Goal: Check status: Check status

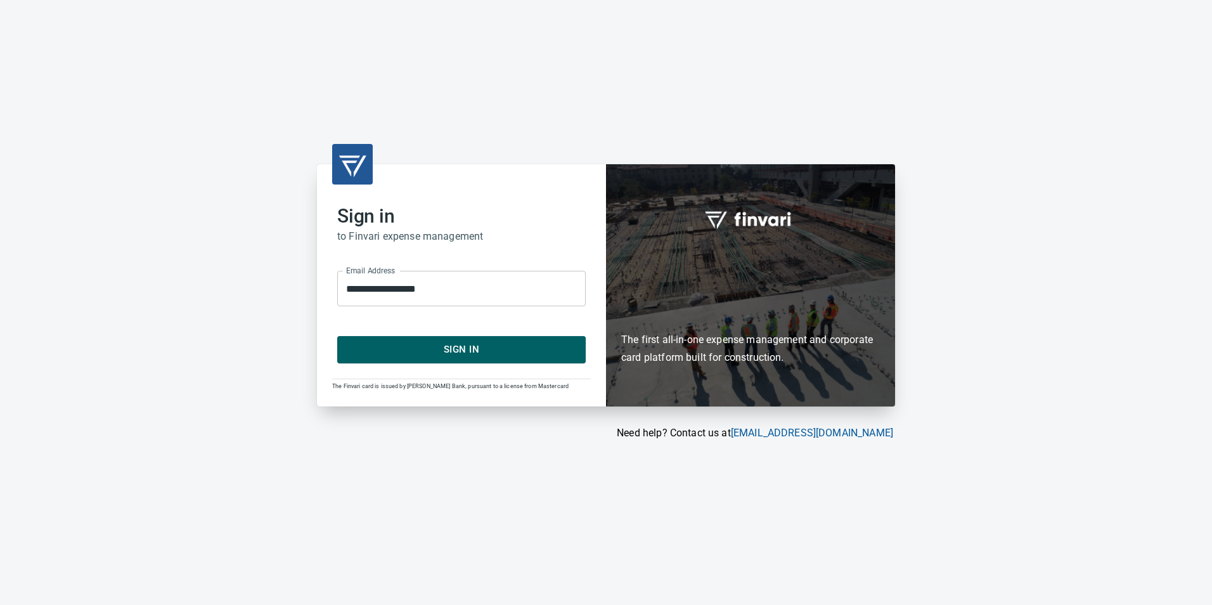
click at [520, 352] on span "Sign In" at bounding box center [461, 349] width 221 height 16
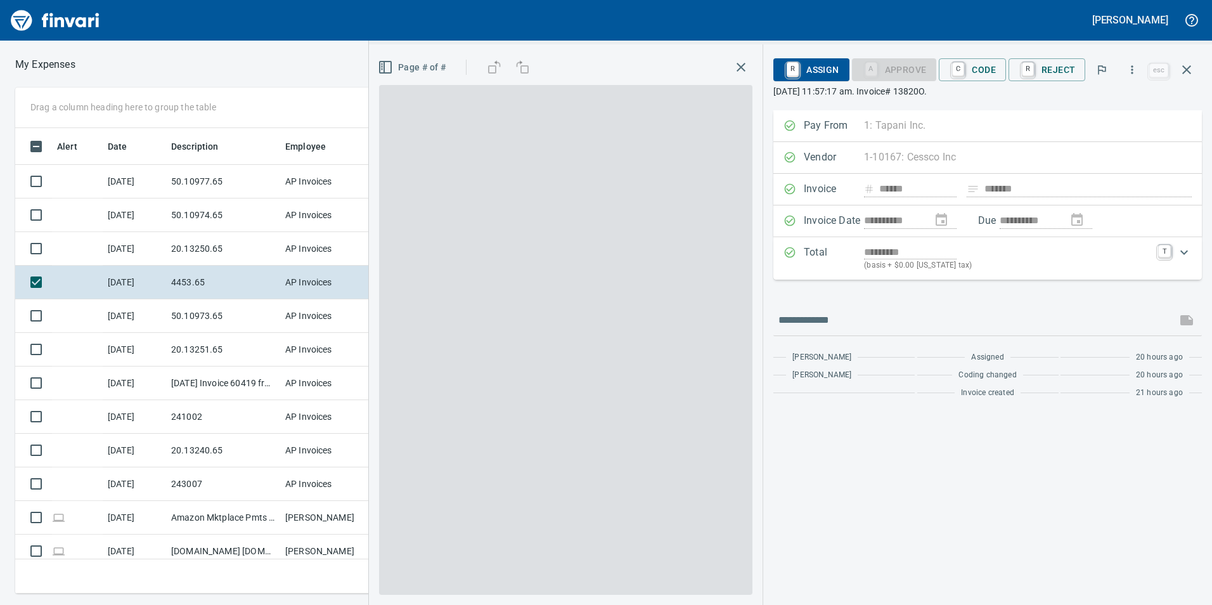
scroll to position [1, 1]
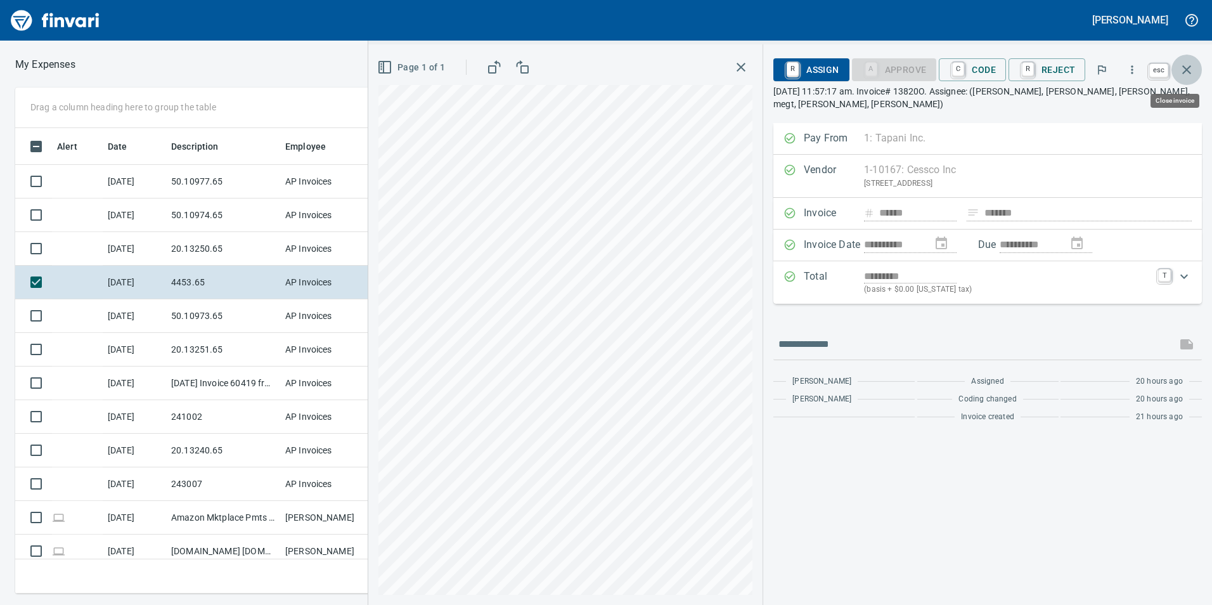
click at [1188, 65] on icon "button" at bounding box center [1186, 69] width 15 height 15
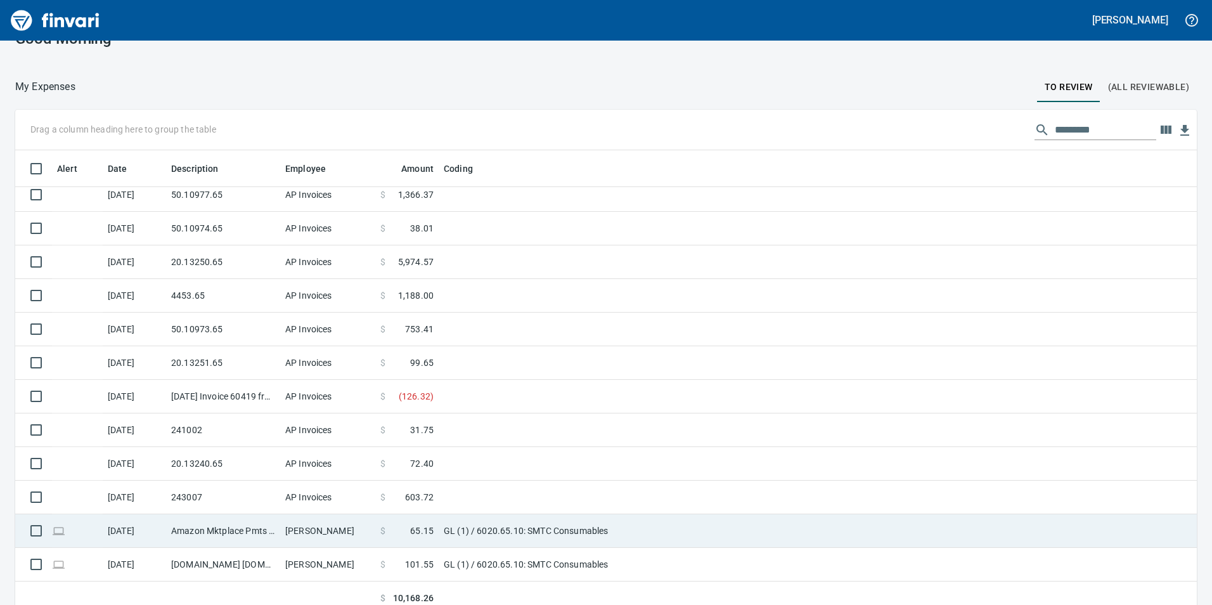
scroll to position [37, 0]
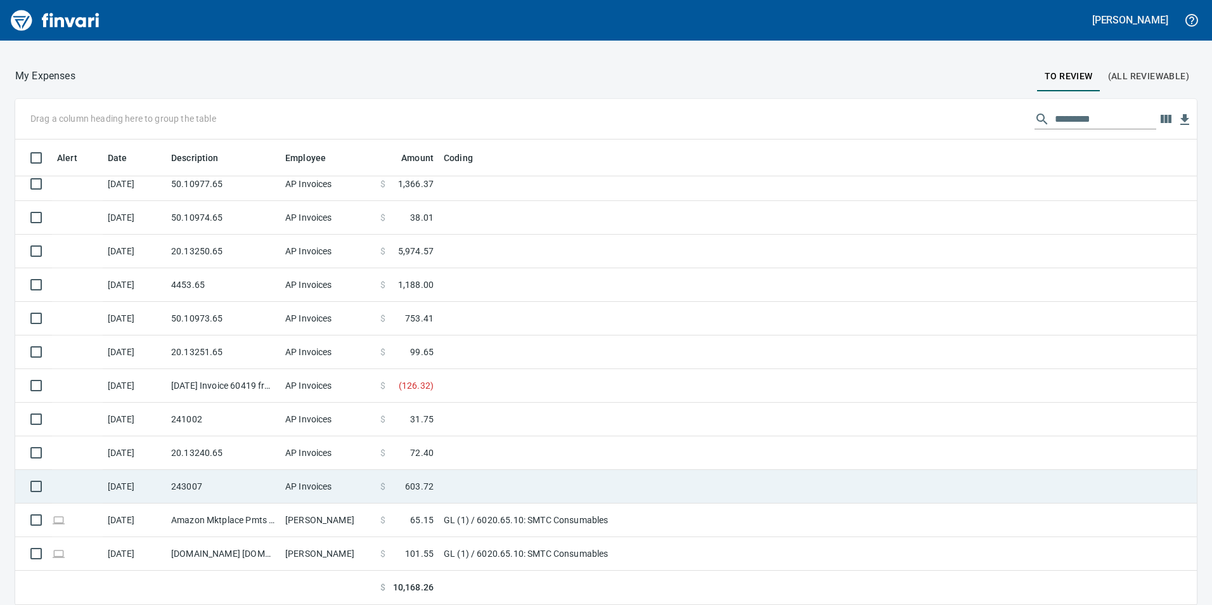
click at [192, 483] on td "243007" at bounding box center [223, 487] width 114 height 34
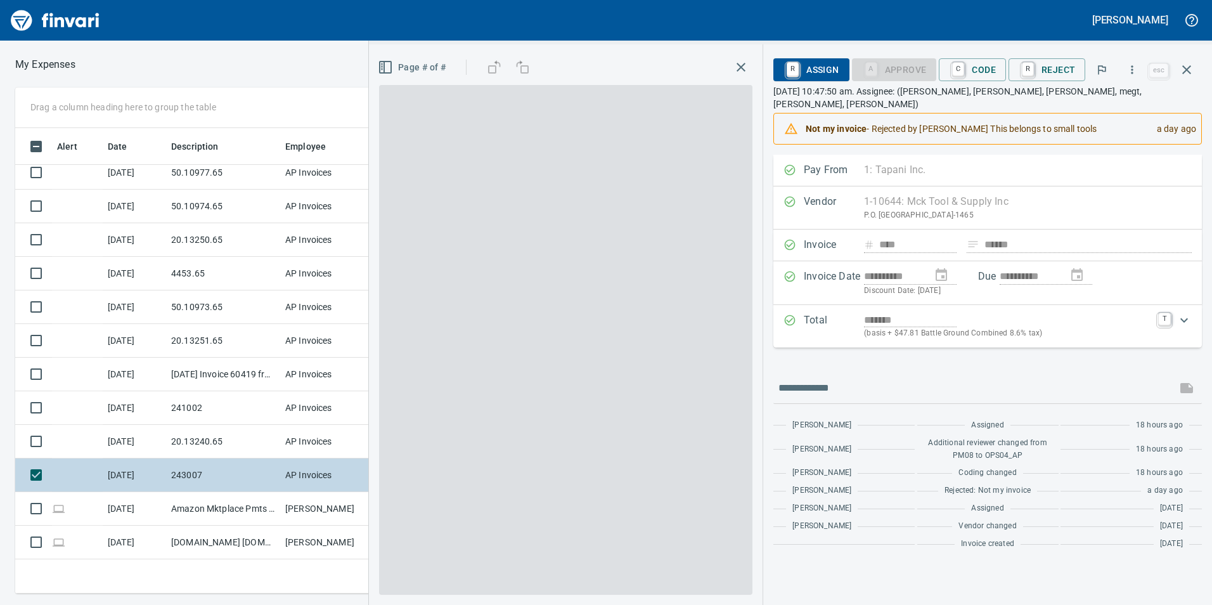
scroll to position [456, 845]
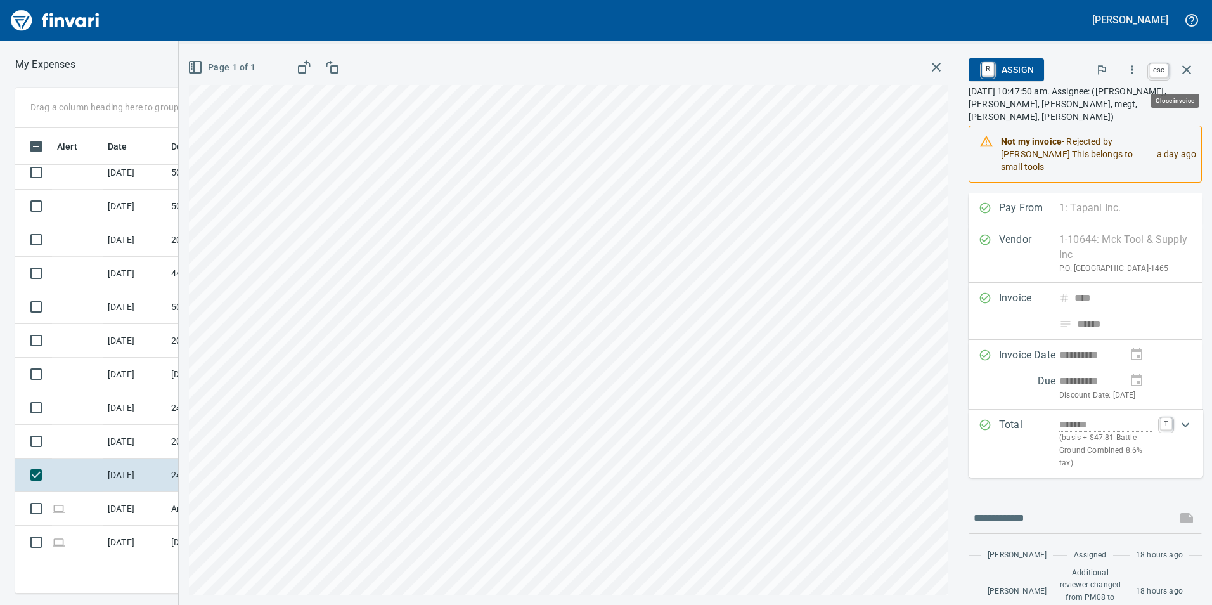
click at [1189, 74] on icon "button" at bounding box center [1186, 69] width 15 height 15
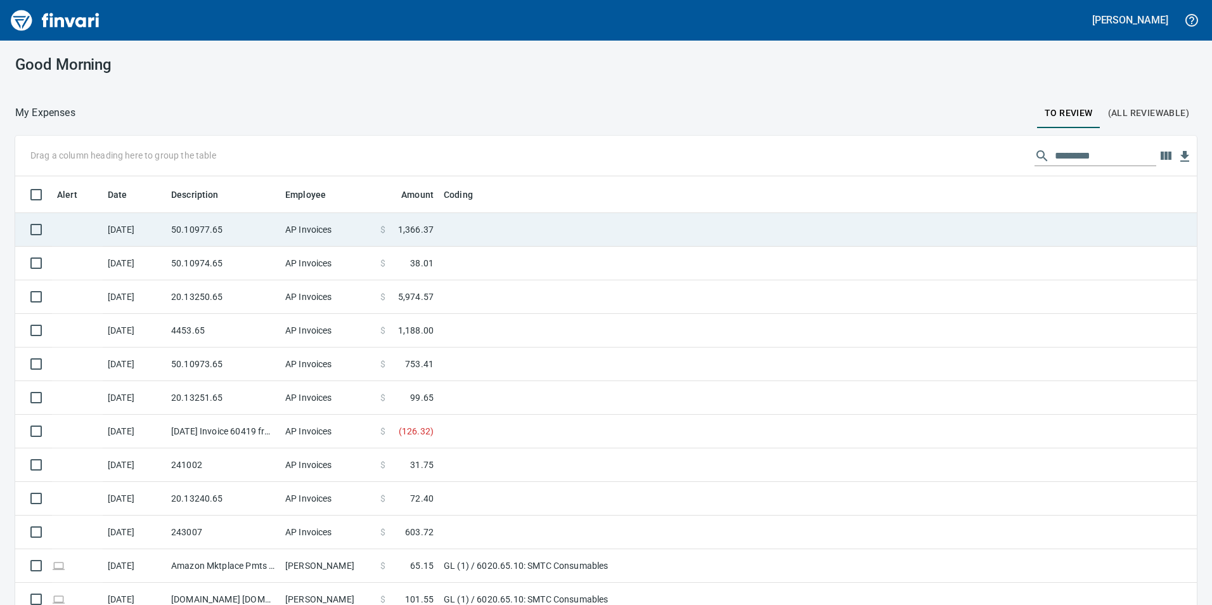
click at [207, 231] on td "50.10977.65" at bounding box center [223, 230] width 114 height 34
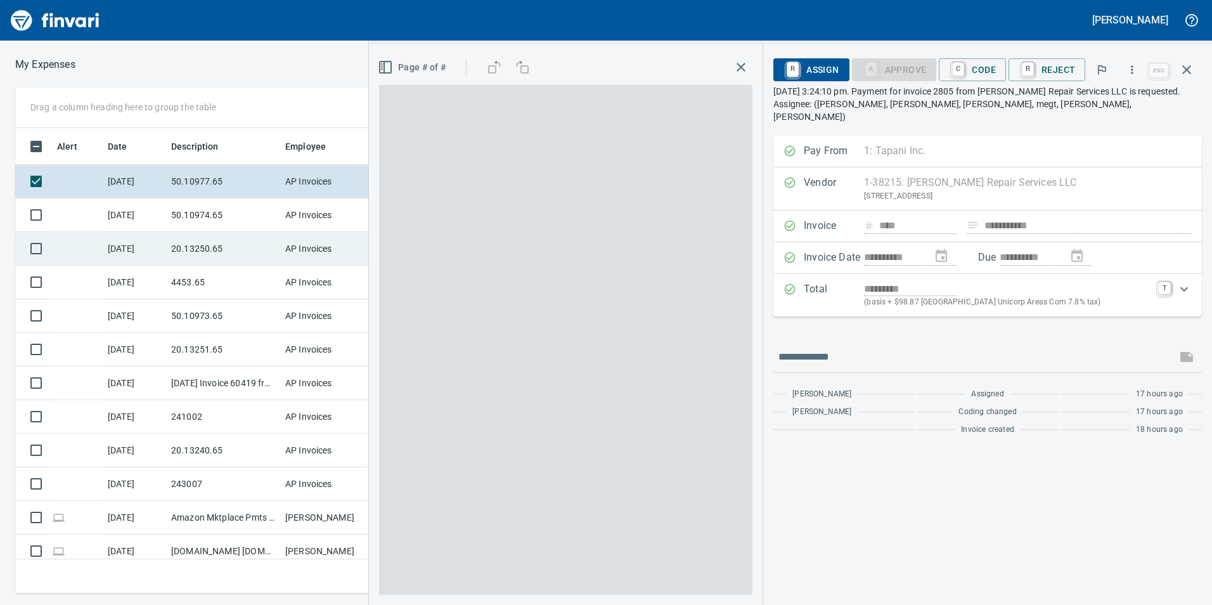
scroll to position [456, 845]
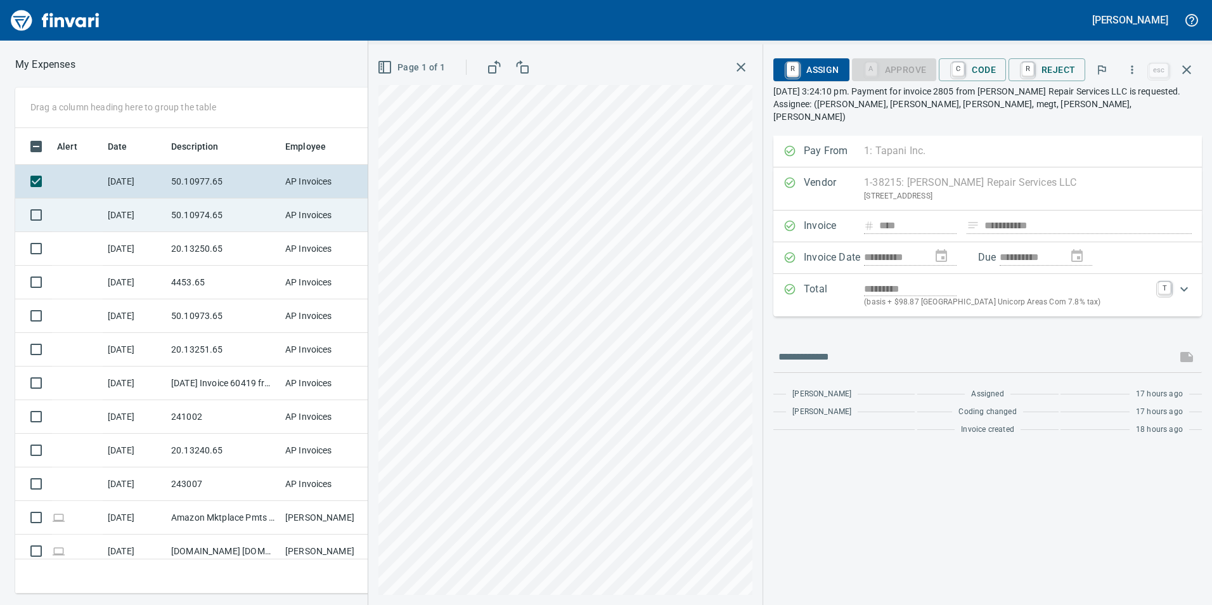
click at [188, 224] on td "50.10974.65" at bounding box center [223, 215] width 114 height 34
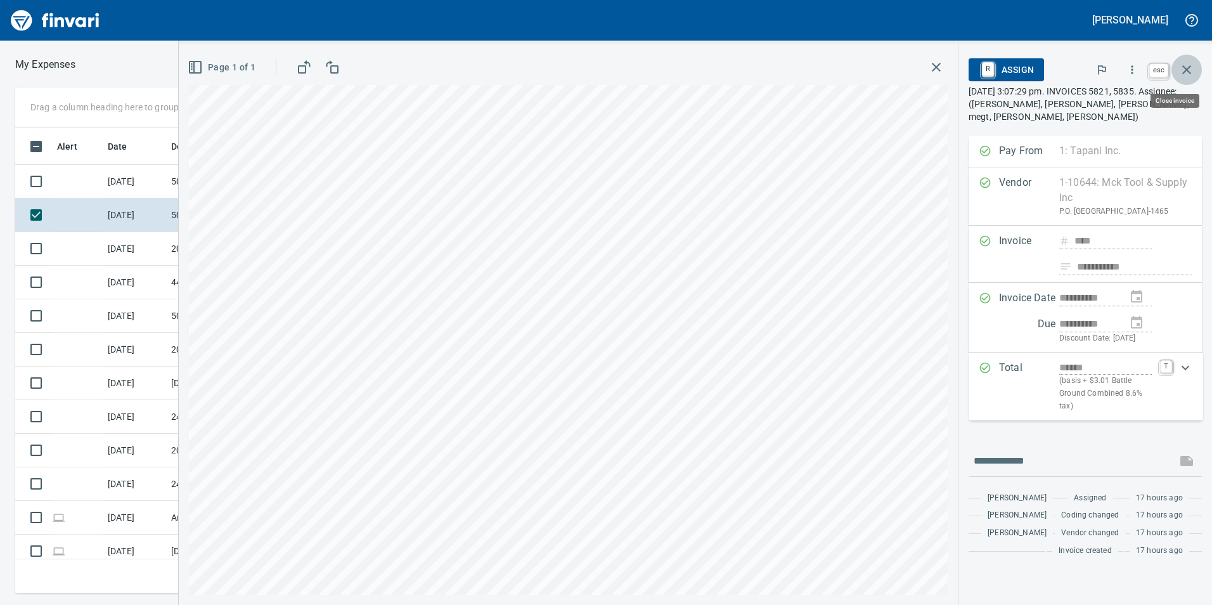
click at [1190, 77] on button "button" at bounding box center [1186, 70] width 30 height 30
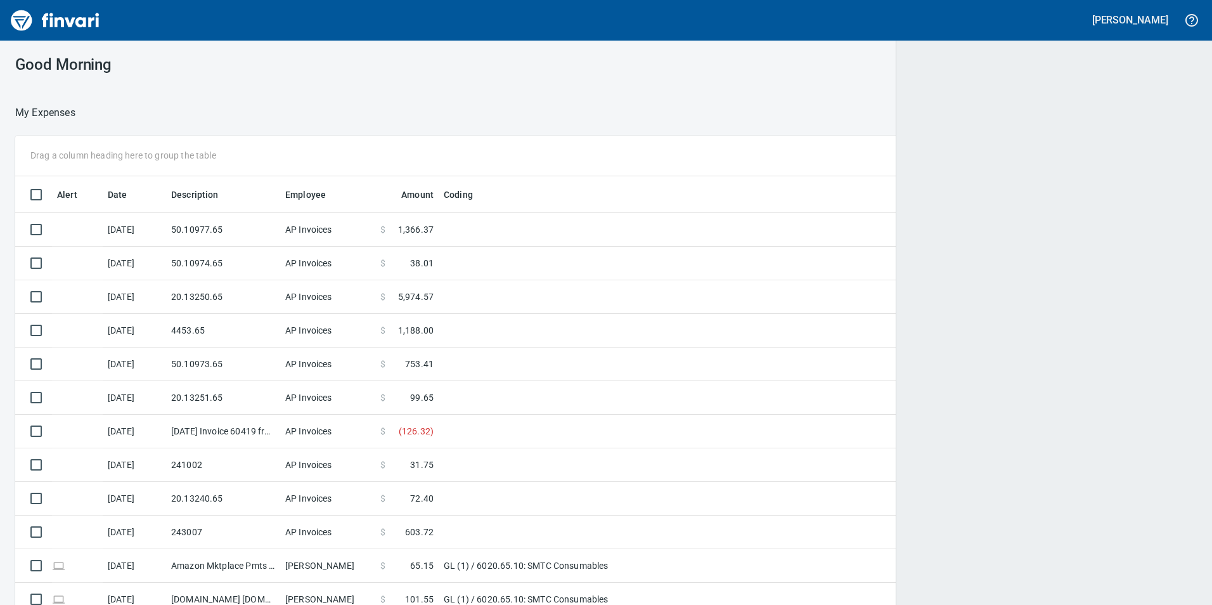
scroll to position [456, 1151]
